Goal: Information Seeking & Learning: Learn about a topic

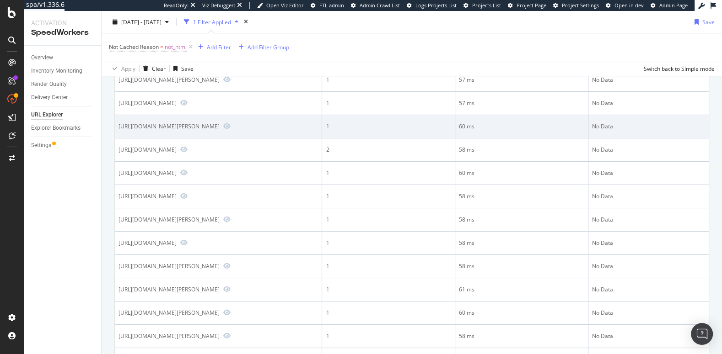
scroll to position [504, 0]
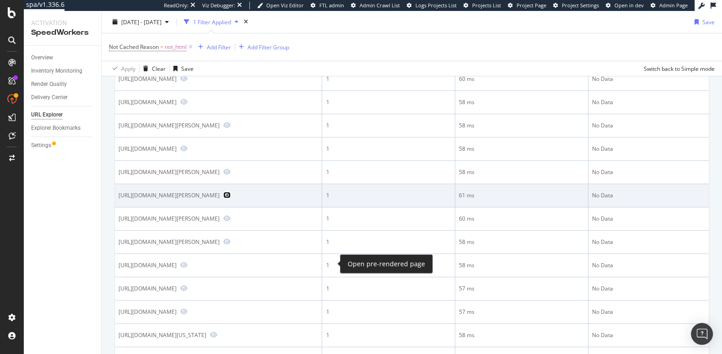
click at [231, 199] on icon "Preview https://www.lowes.com/pd/allen-roth-5-Light-Chrome-Transitional-Vanity-…" at bounding box center [226, 195] width 7 height 6
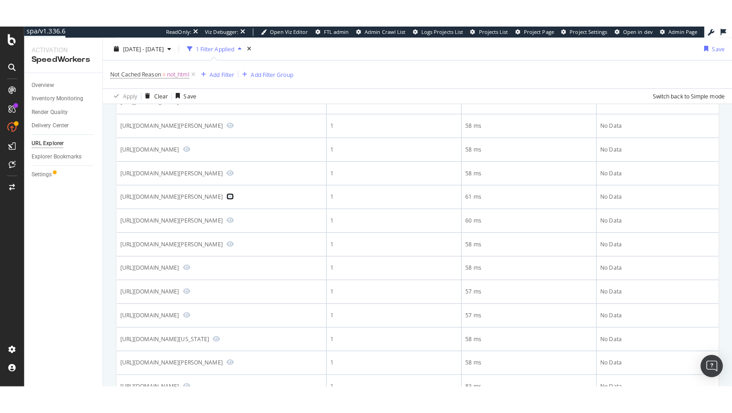
scroll to position [0, 0]
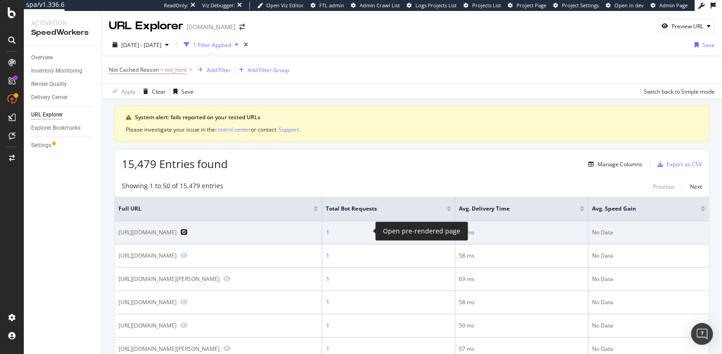
click at [188, 230] on icon "Preview https://www.lowes.com/pd/IMPERIAL-4-in-Plastic-Oval-90-Degree-Round-To-…" at bounding box center [183, 232] width 7 height 6
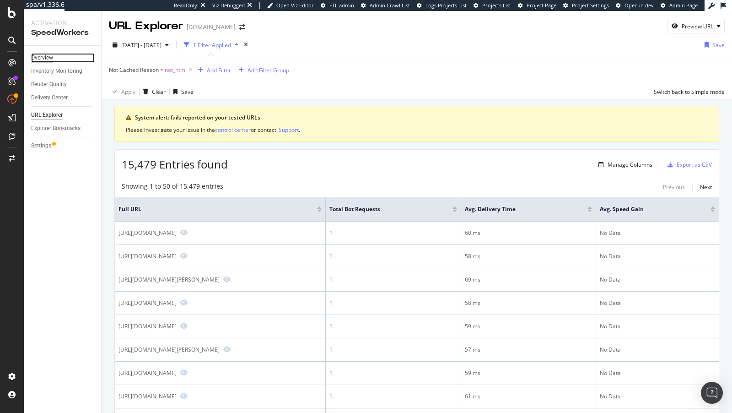
click at [41, 59] on div "Overview" at bounding box center [42, 58] width 22 height 10
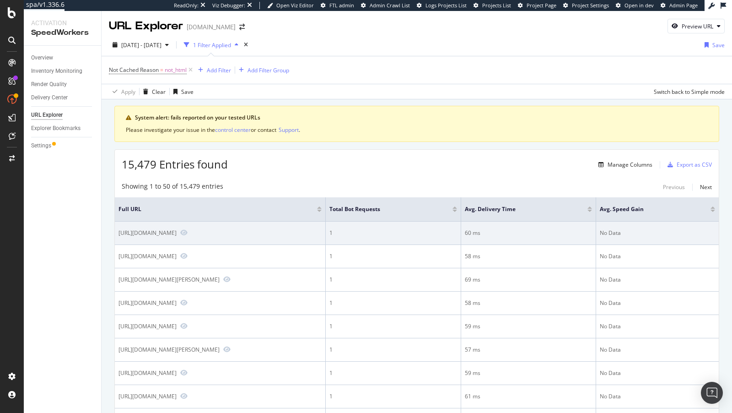
click at [177, 234] on div "[URL][DOMAIN_NAME]" at bounding box center [147, 233] width 58 height 8
copy div "[URL][DOMAIN_NAME]"
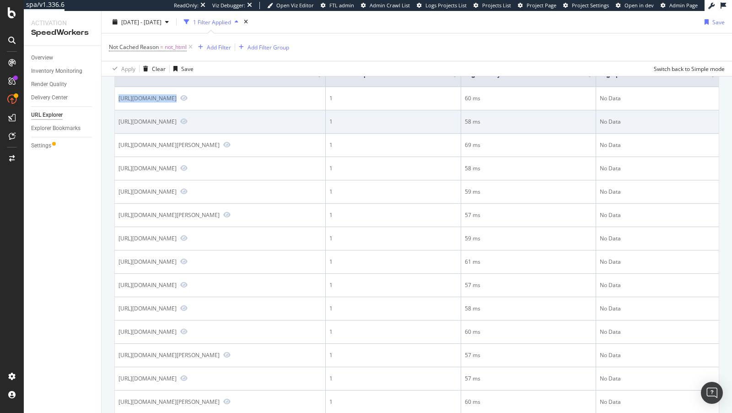
scroll to position [30, 0]
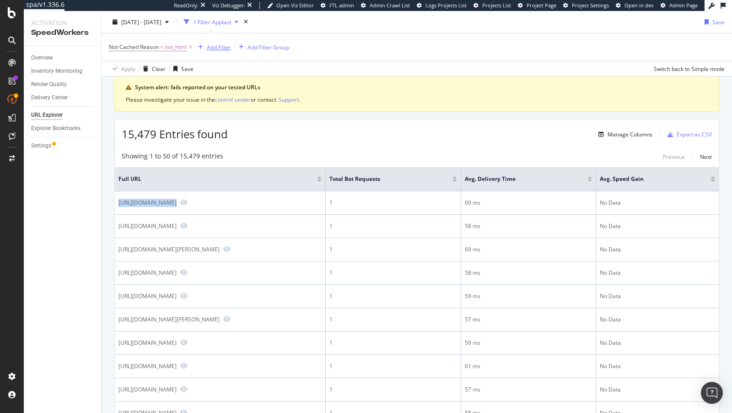
click at [217, 49] on div "Add Filter" at bounding box center [219, 47] width 24 height 8
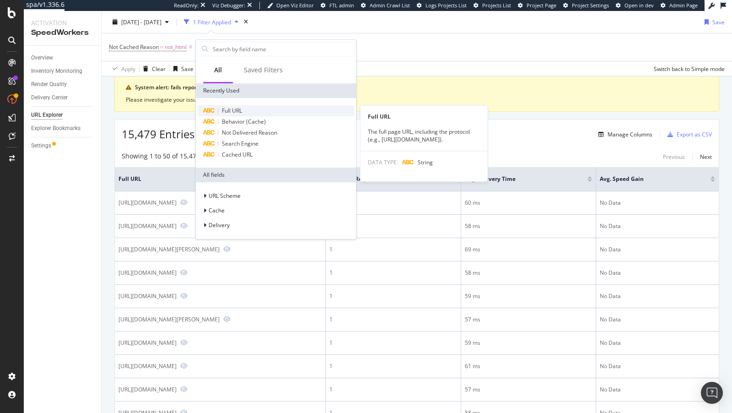
click at [234, 111] on span "Full URL" at bounding box center [232, 111] width 20 height 8
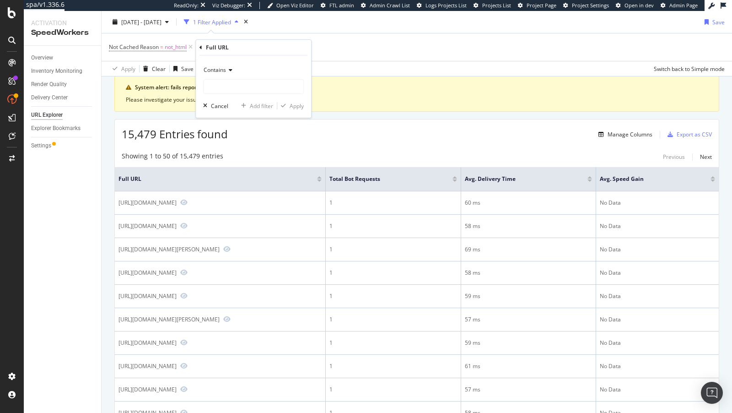
click at [225, 70] on span "Contains" at bounding box center [215, 70] width 22 height 8
click at [238, 182] on span "Matches regex" at bounding box center [227, 184] width 38 height 8
click at [247, 98] on div "Matches regex Cancel Add filter Apply" at bounding box center [253, 86] width 115 height 62
click at [247, 97] on div "Matches regex Cancel Add filter Apply" at bounding box center [253, 86] width 115 height 62
click at [247, 91] on input "text" at bounding box center [254, 86] width 100 height 15
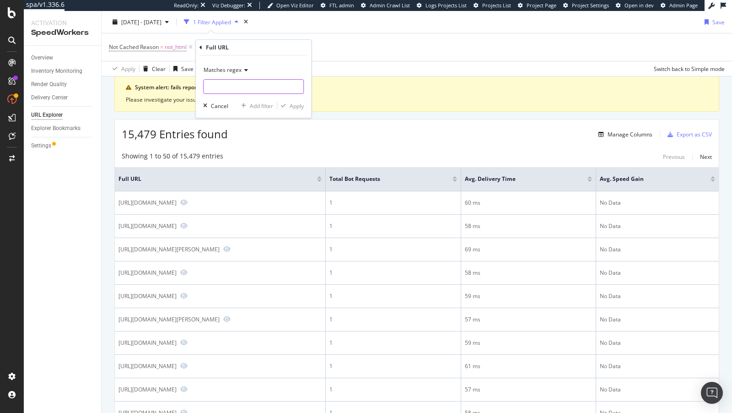
paste input "/pd/(.*)/\&"
type input "/pd/(.*)/\&"
click at [294, 107] on div "Apply" at bounding box center [297, 106] width 14 height 8
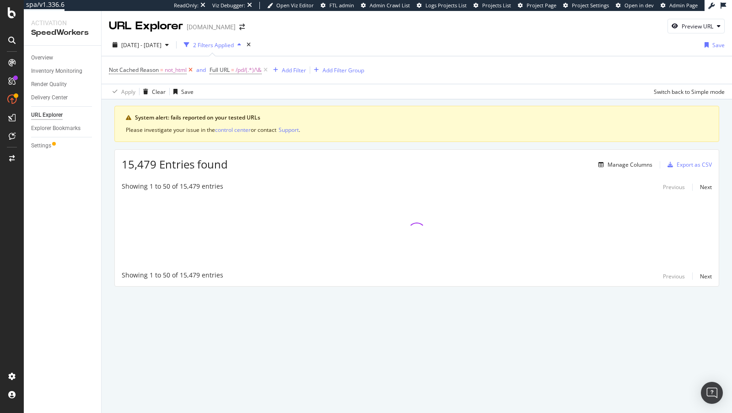
click at [193, 70] on icon at bounding box center [191, 69] width 8 height 9
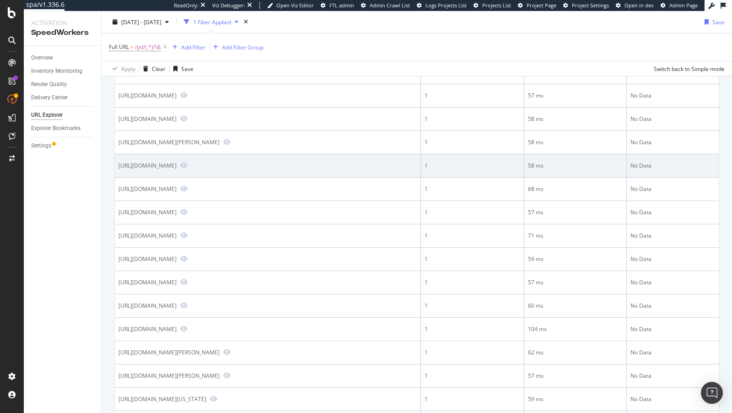
scroll to position [157, 0]
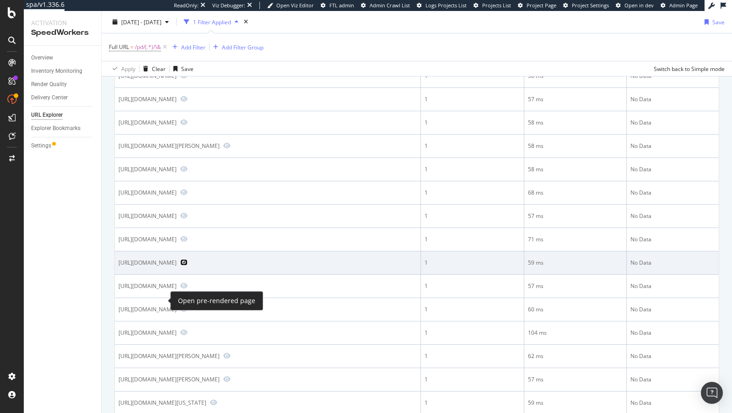
click at [180, 265] on icon "Preview https://www.lowes.com/pd/BLANCO-Diamond-Silgranit-Undermount-33-5-Inche…" at bounding box center [183, 262] width 7 height 6
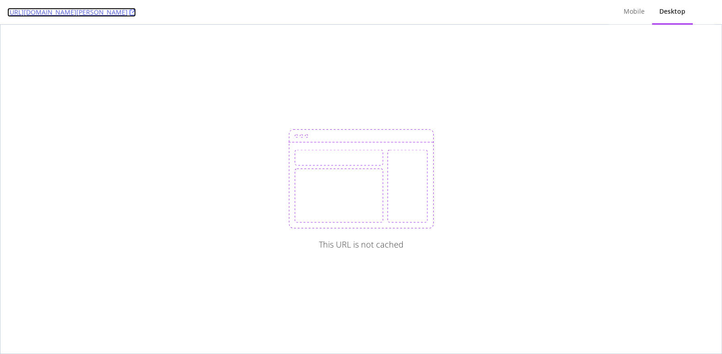
click at [136, 14] on icon at bounding box center [132, 12] width 6 height 6
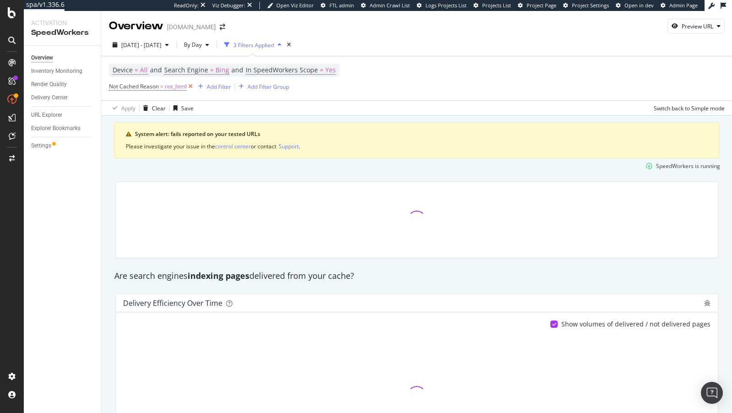
click at [192, 87] on icon at bounding box center [191, 86] width 8 height 9
click at [119, 91] on div "Add Filter" at bounding box center [127, 86] width 37 height 10
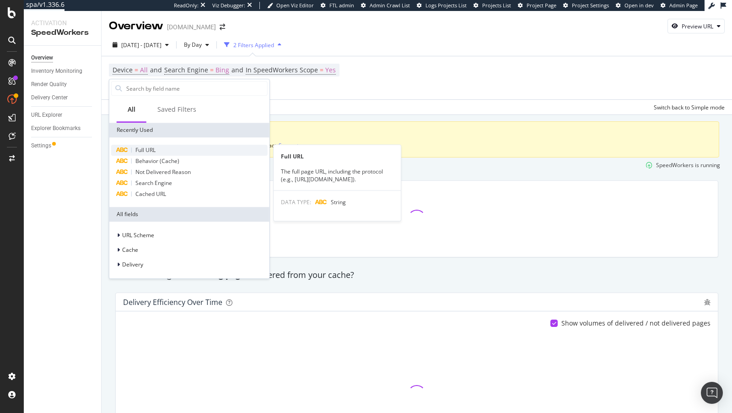
click at [157, 155] on div "Full URL Full URL The full page URL, including the protocol (e.g., https://www.…" at bounding box center [189, 172] width 156 height 55
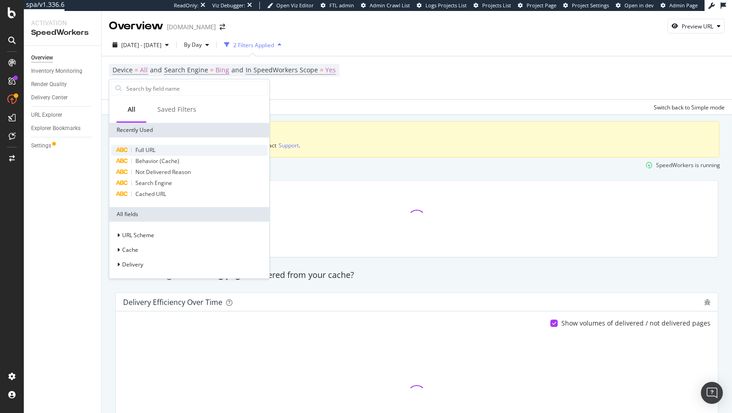
click at [152, 147] on span "Full URL" at bounding box center [145, 150] width 20 height 8
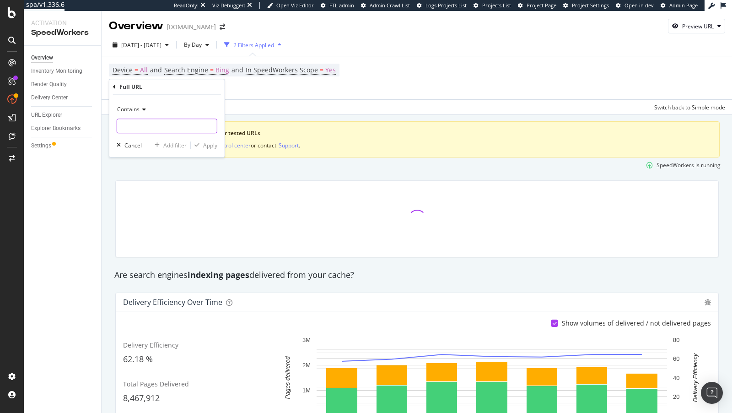
click at [140, 124] on input "text" at bounding box center [167, 125] width 100 height 15
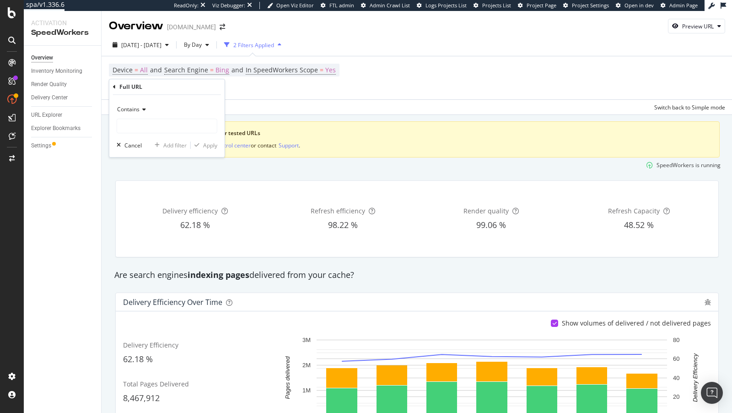
click at [129, 111] on span "Contains" at bounding box center [128, 109] width 22 height 8
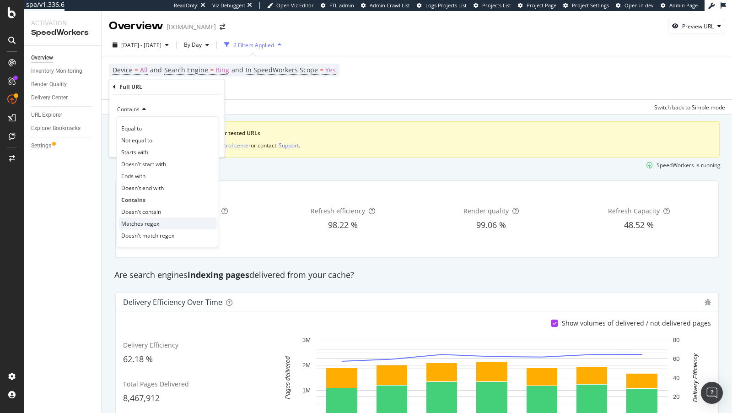
click at [158, 220] on div "Matches regex" at bounding box center [168, 223] width 98 height 12
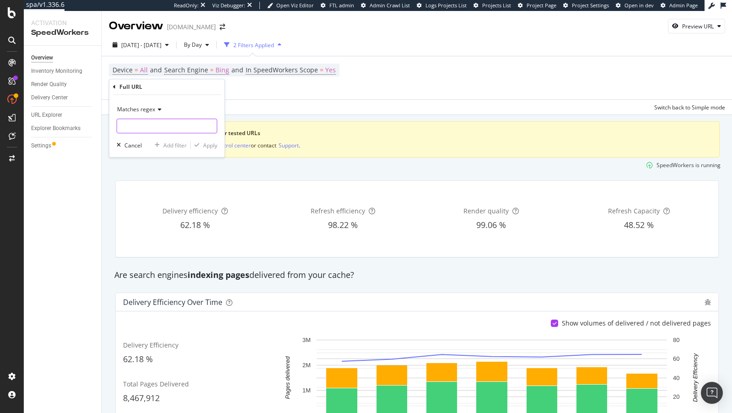
click at [154, 119] on input "text" at bounding box center [167, 125] width 100 height 15
type input "/pd/(.*)/&"
click at [204, 145] on div "Apply" at bounding box center [210, 145] width 14 height 8
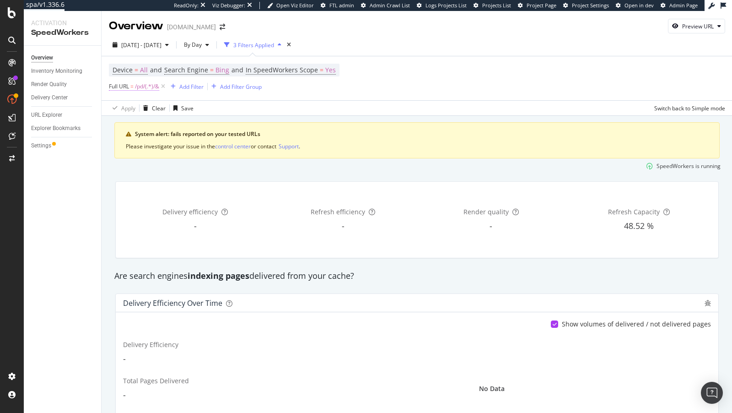
click at [138, 90] on span "/pd/(.*)/&" at bounding box center [147, 86] width 24 height 13
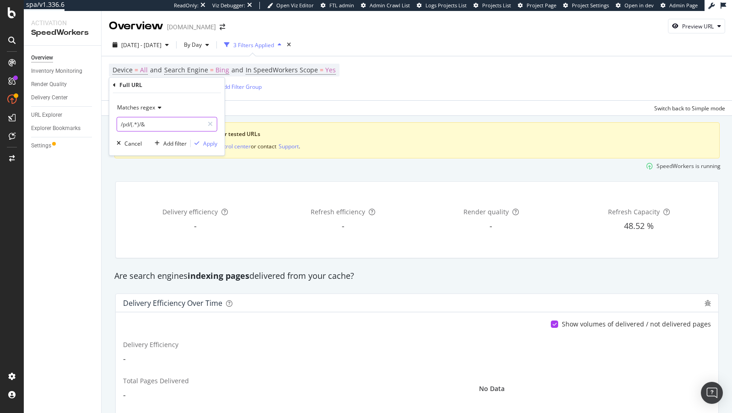
click at [140, 124] on input "/pd/(.*)/&" at bounding box center [160, 124] width 86 height 15
click at [141, 125] on input "/pd/(.*)/&" at bounding box center [160, 124] width 86 height 15
type input "/pd/(.*)/\&"
click at [201, 144] on div "button" at bounding box center [197, 142] width 12 height 5
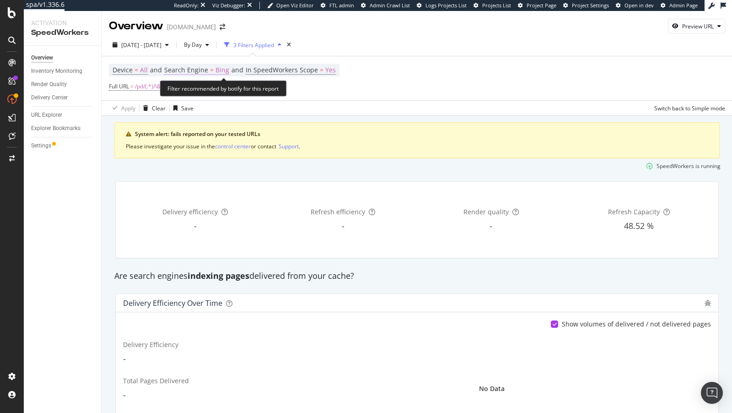
click at [205, 65] on span "Search Engine" at bounding box center [186, 69] width 44 height 9
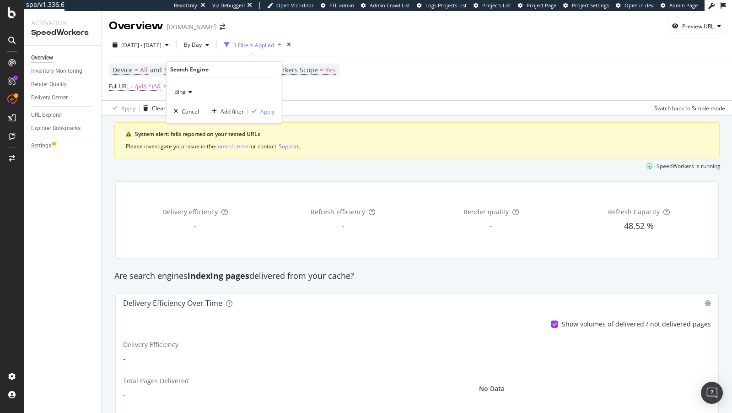
click at [194, 93] on div "Bing" at bounding box center [224, 92] width 101 height 15
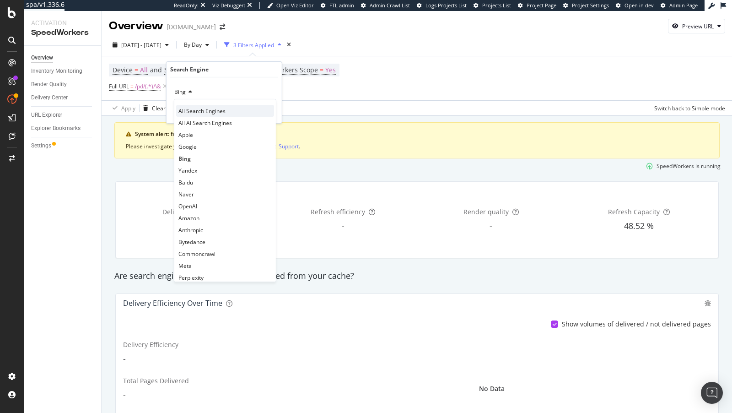
click at [195, 113] on span "All Search Engines" at bounding box center [201, 111] width 47 height 8
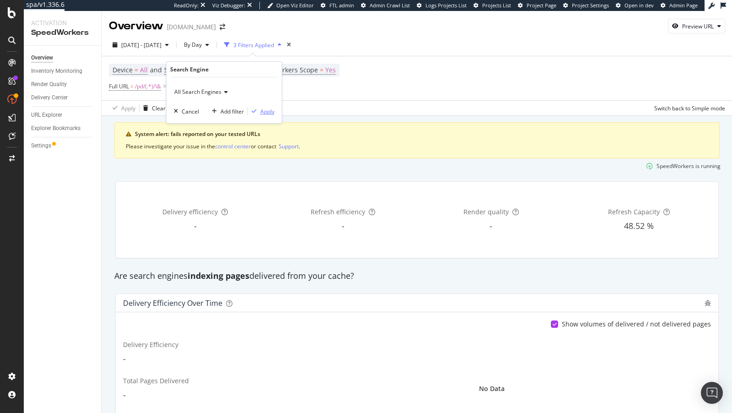
click at [265, 111] on div "Apply" at bounding box center [267, 111] width 14 height 8
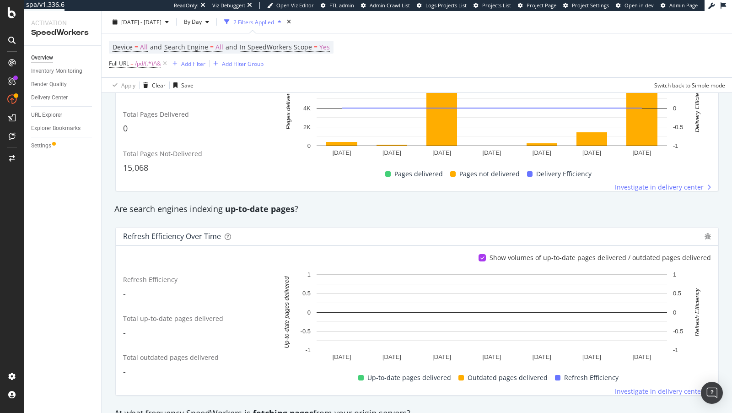
scroll to position [260, 0]
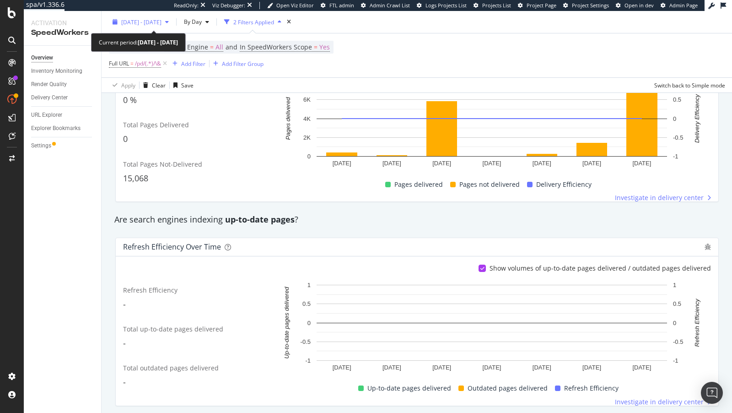
click at [156, 23] on span "[DATE] - [DATE]" at bounding box center [141, 22] width 40 height 8
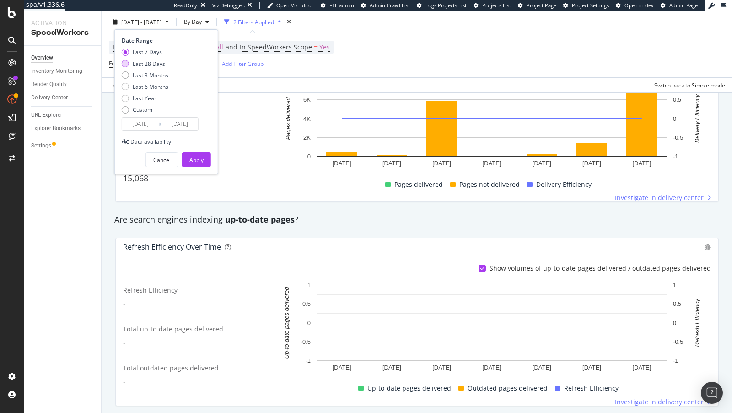
click at [139, 65] on div "Last 28 Days" at bounding box center [149, 63] width 32 height 8
type input "2025/07/24"
click at [191, 157] on div "Apply" at bounding box center [196, 160] width 14 height 8
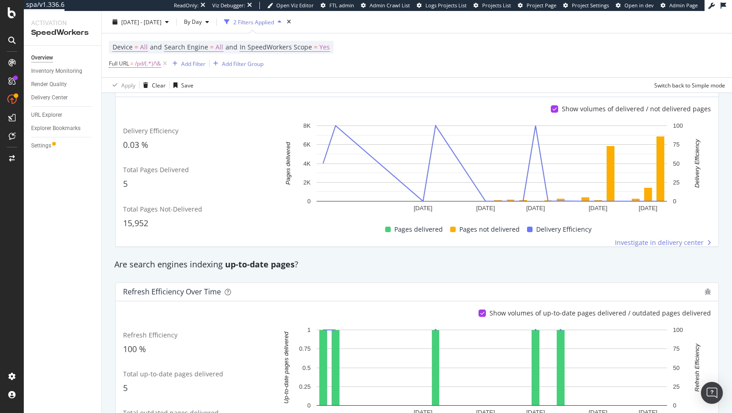
scroll to position [214, 0]
click at [133, 67] on span "=" at bounding box center [131, 63] width 3 height 8
click at [149, 102] on input "/pd/(.*)/\&" at bounding box center [160, 101] width 86 height 15
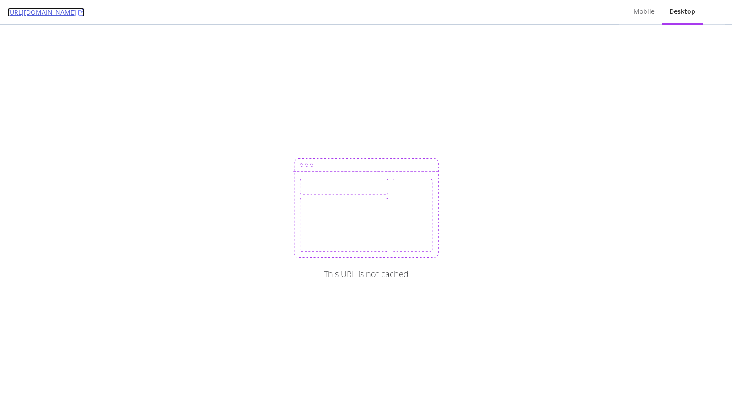
click at [85, 14] on link "https://www.lowes.com/pd/BLANCO-Diamond-Silgranit-Undermount-33-5-Inches-x-18-5…" at bounding box center [45, 12] width 77 height 9
